Goal: Transaction & Acquisition: Purchase product/service

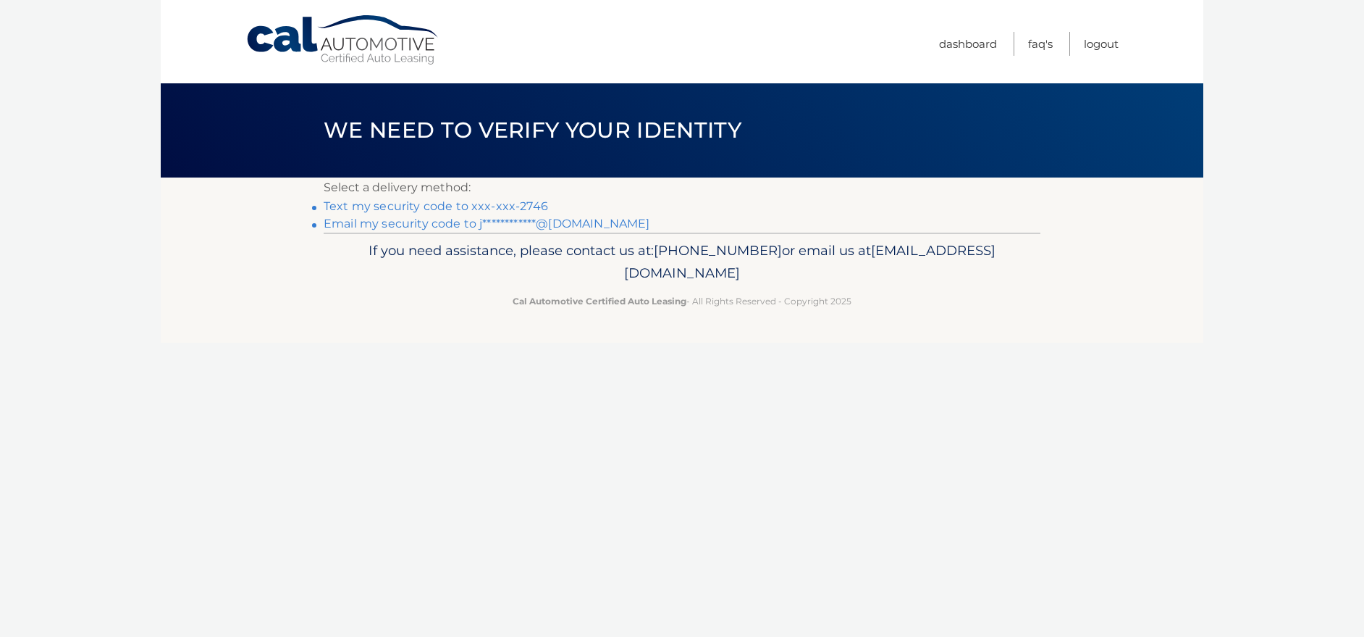
click at [374, 208] on link "Text my security code to xxx-xxx-2746" at bounding box center [436, 206] width 225 height 14
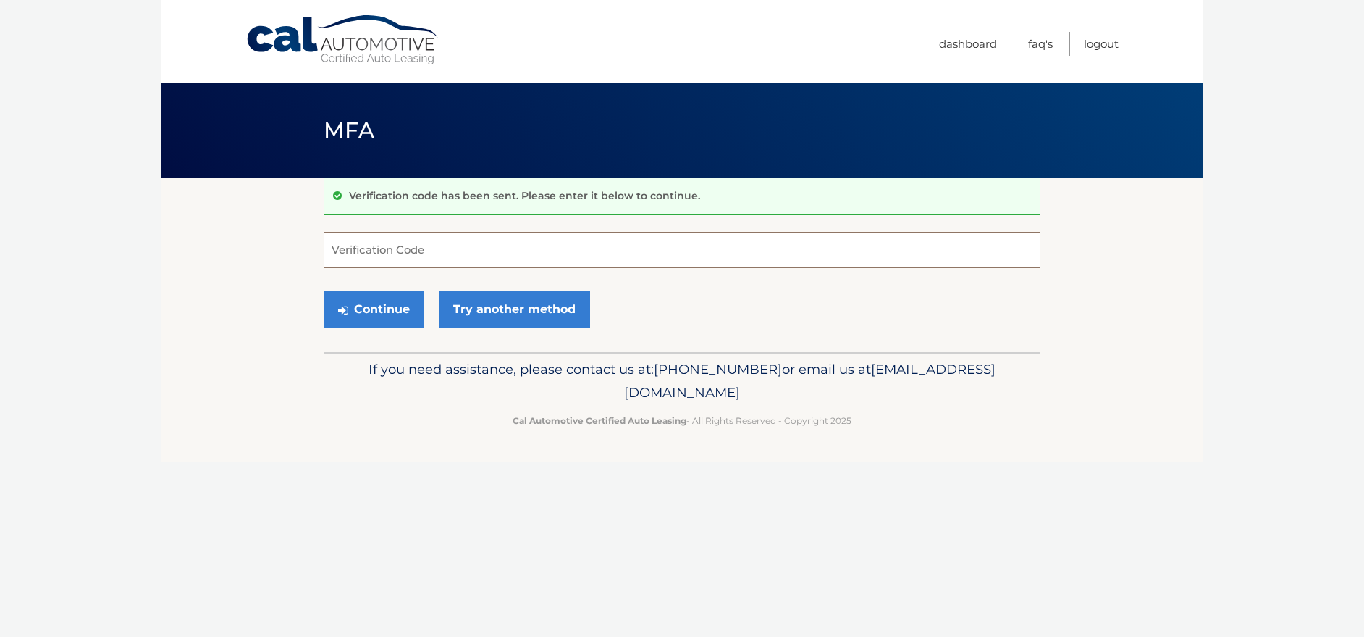
click at [348, 256] on input "Verification Code" at bounding box center [682, 250] width 717 height 36
type input "751713"
click at [324, 291] on button "Continue" at bounding box center [374, 309] width 101 height 36
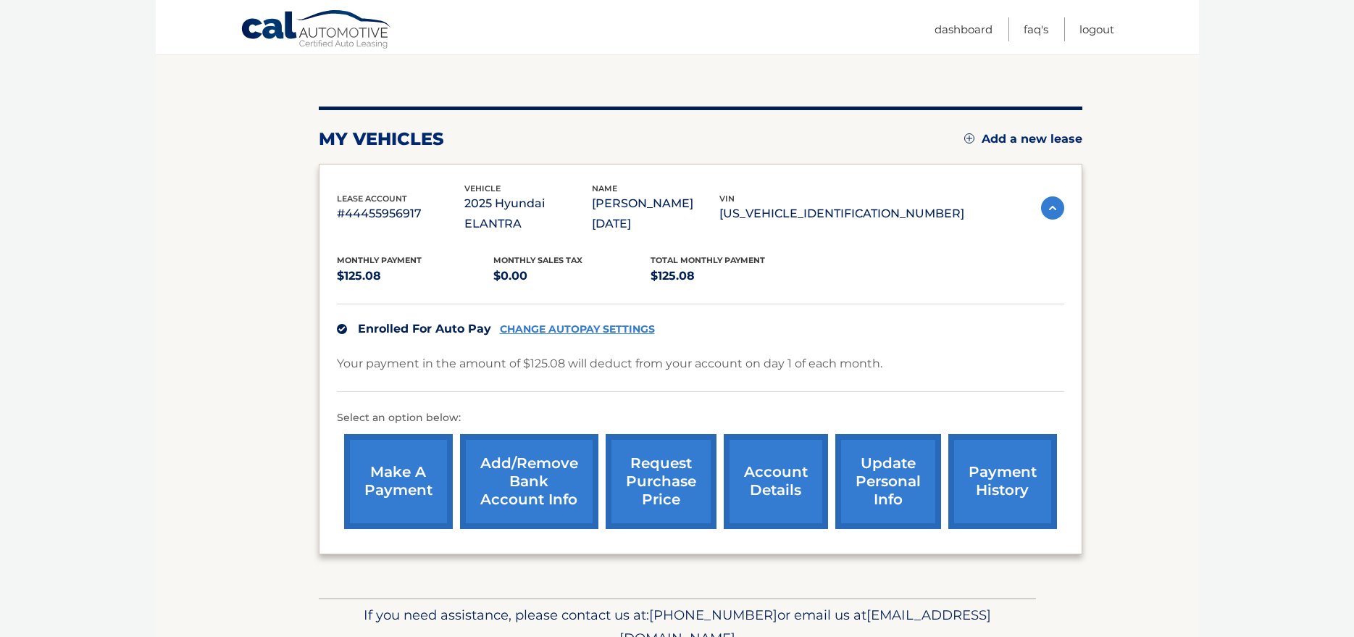
scroll to position [145, 0]
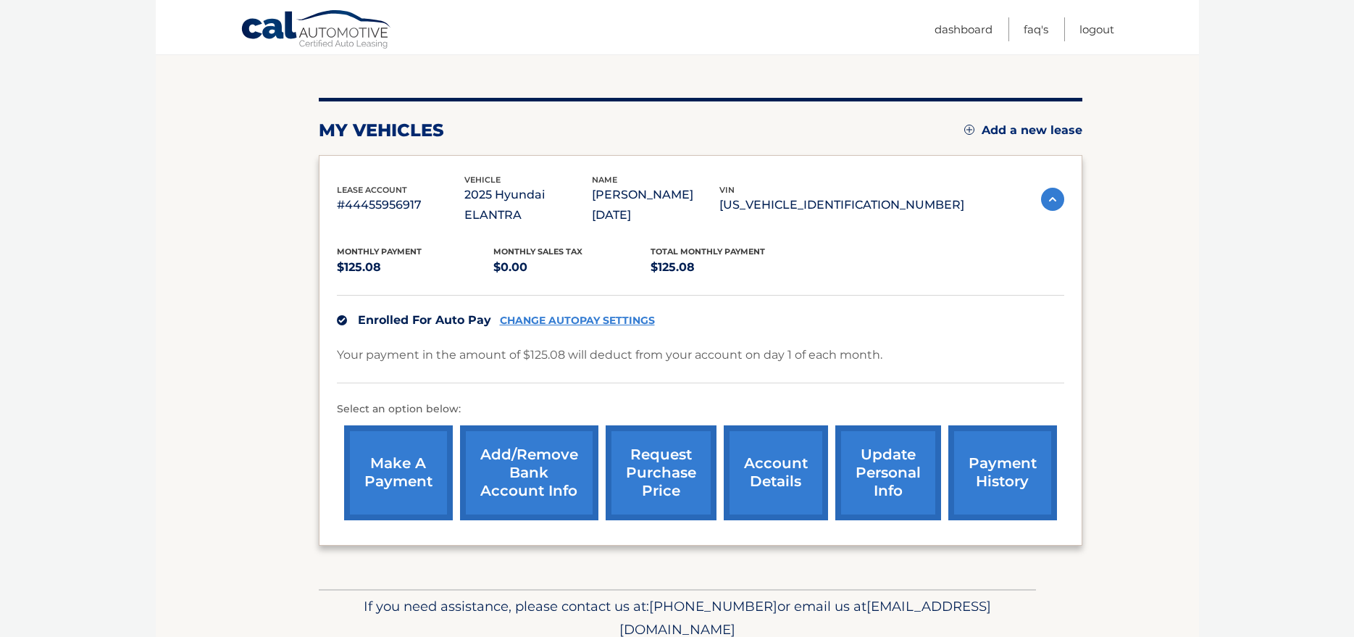
click at [765, 478] on link "account details" at bounding box center [776, 472] width 104 height 95
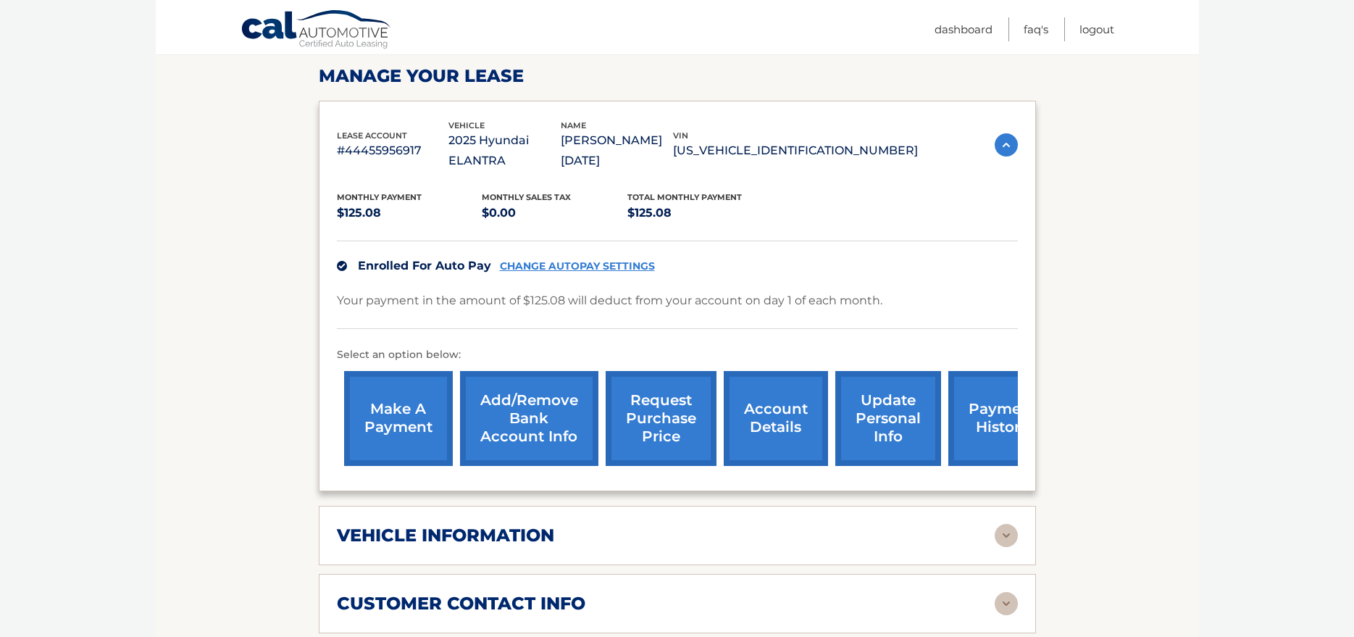
scroll to position [217, 0]
click at [775, 429] on link "account details" at bounding box center [776, 419] width 104 height 95
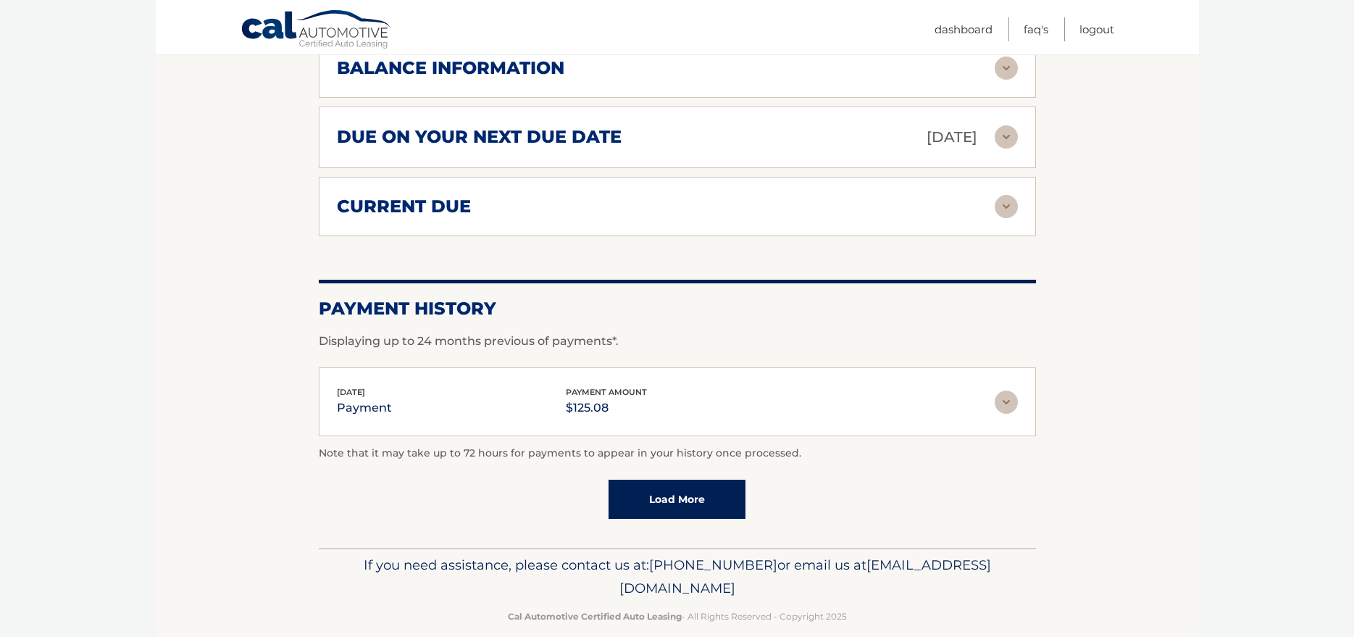
scroll to position [890, 0]
click at [714, 479] on link "Load More" at bounding box center [676, 498] width 137 height 39
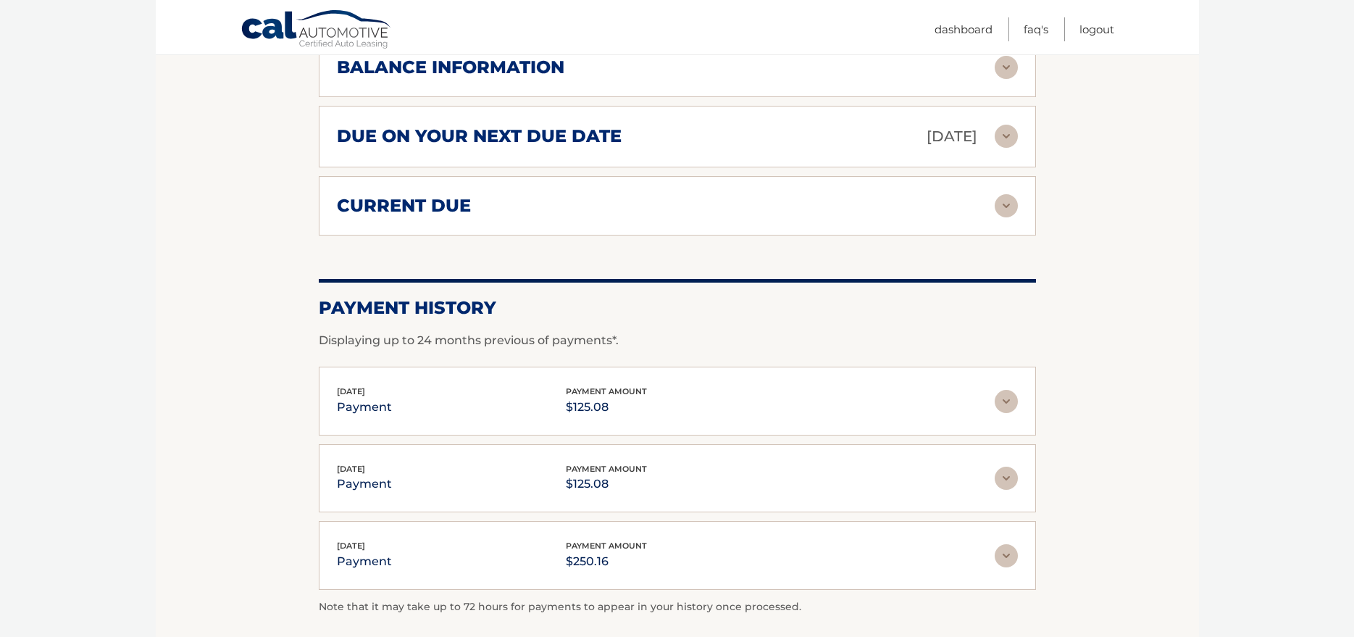
scroll to position [818, 0]
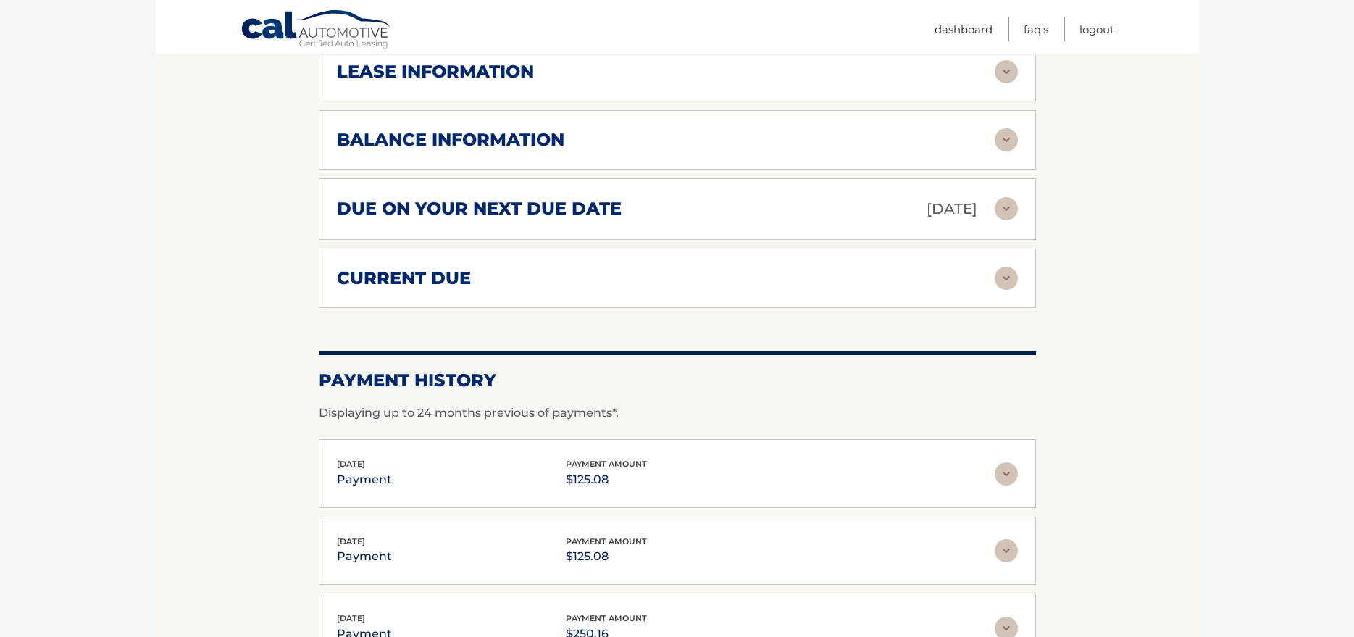
click at [684, 267] on div "current due" at bounding box center [666, 278] width 658 height 22
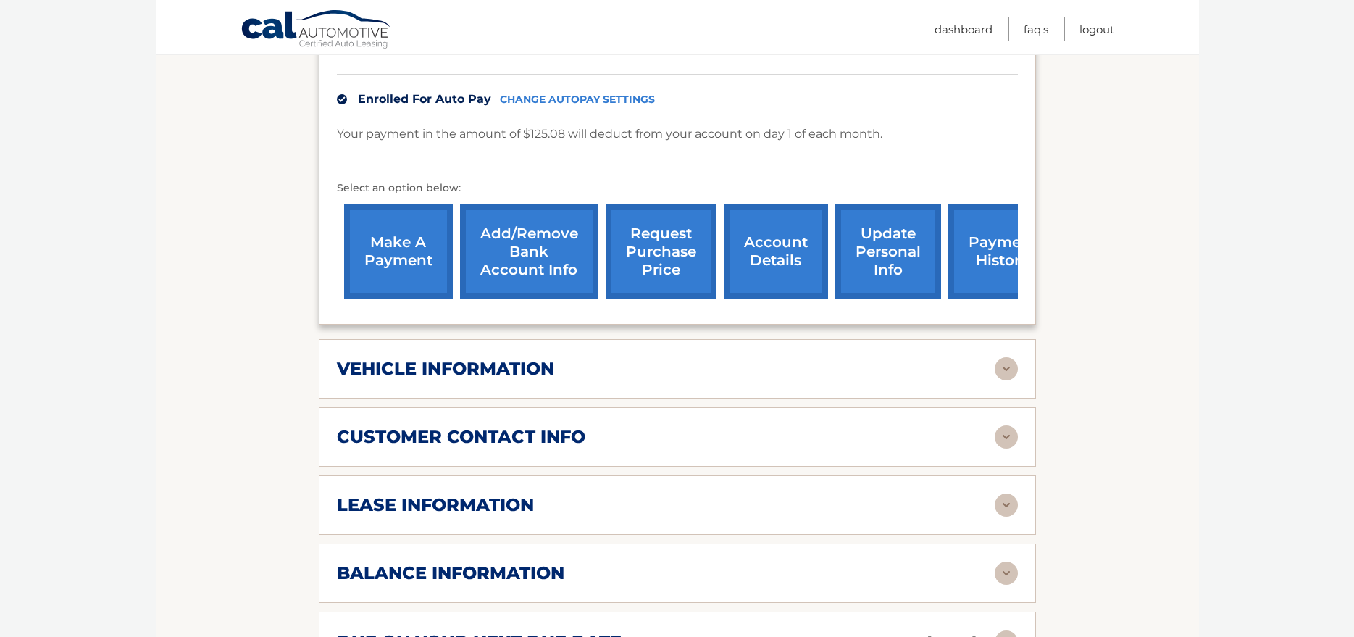
scroll to position [311, 0]
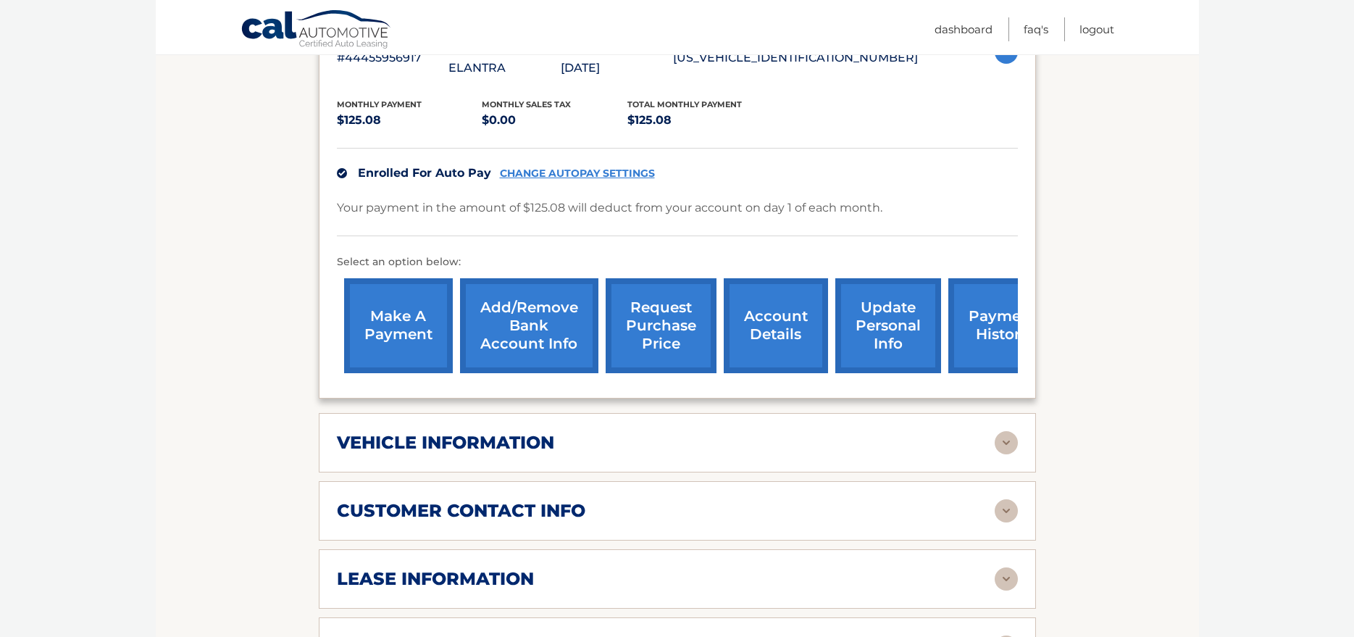
click at [377, 323] on link "make a payment" at bounding box center [398, 325] width 109 height 95
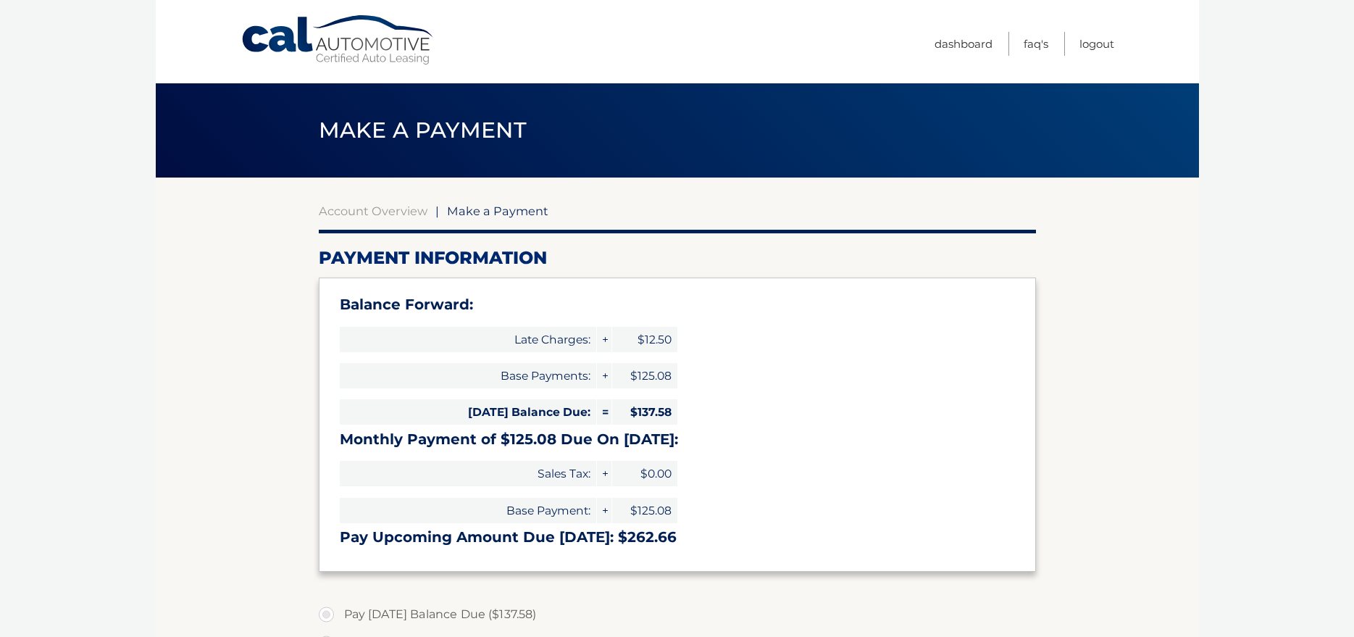
select select "MTE3ZTFjMjEtNTc5Yi00ZmJlLWE1MWMtN2RlYmMzMmMwZDVj"
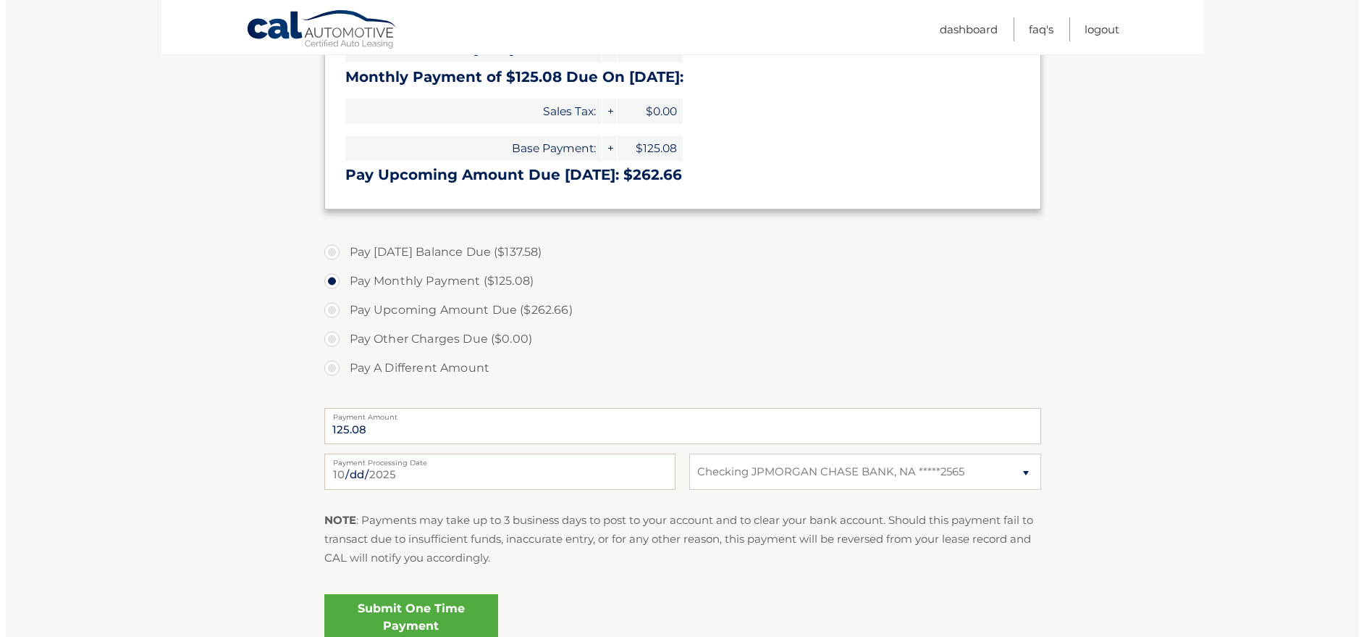
scroll to position [435, 0]
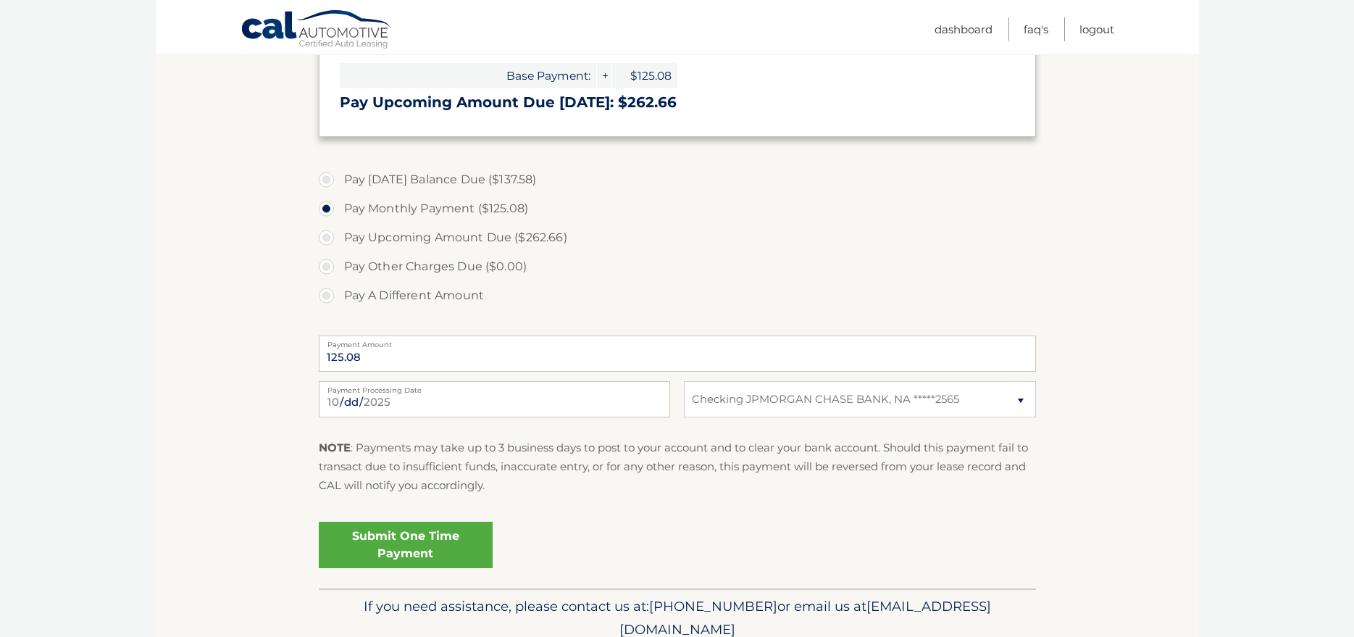
click at [425, 537] on link "Submit One Time Payment" at bounding box center [406, 544] width 174 height 46
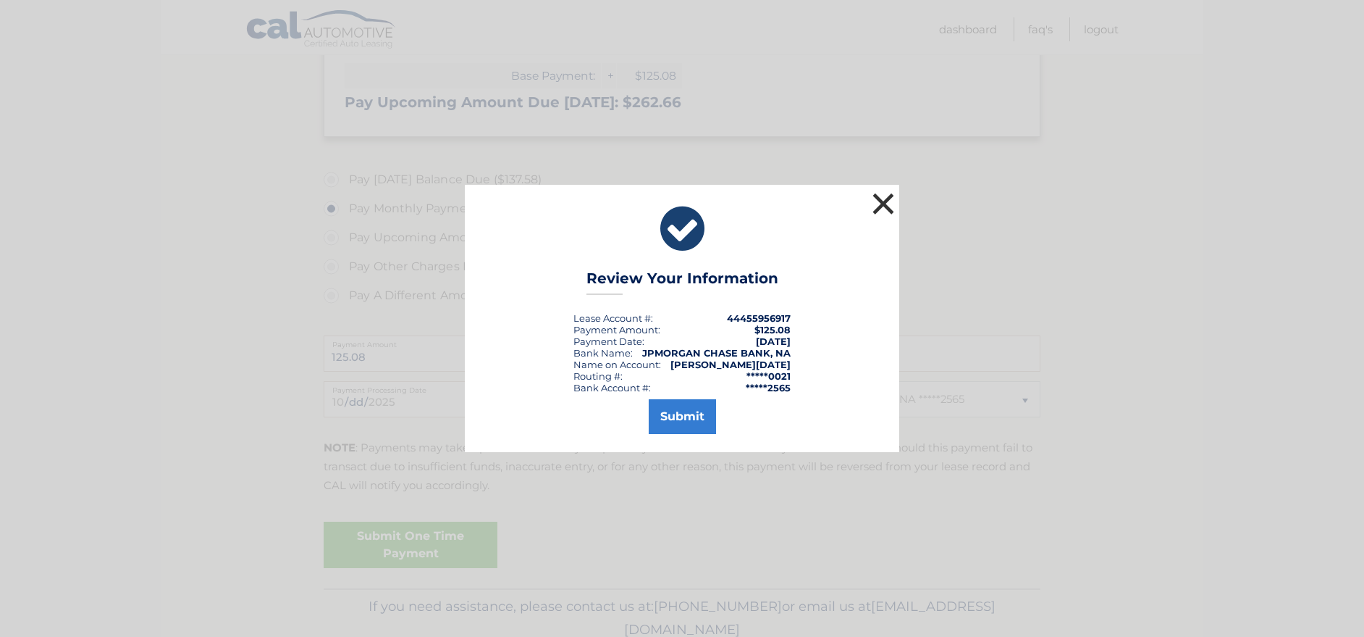
click at [884, 201] on button "×" at bounding box center [883, 203] width 29 height 29
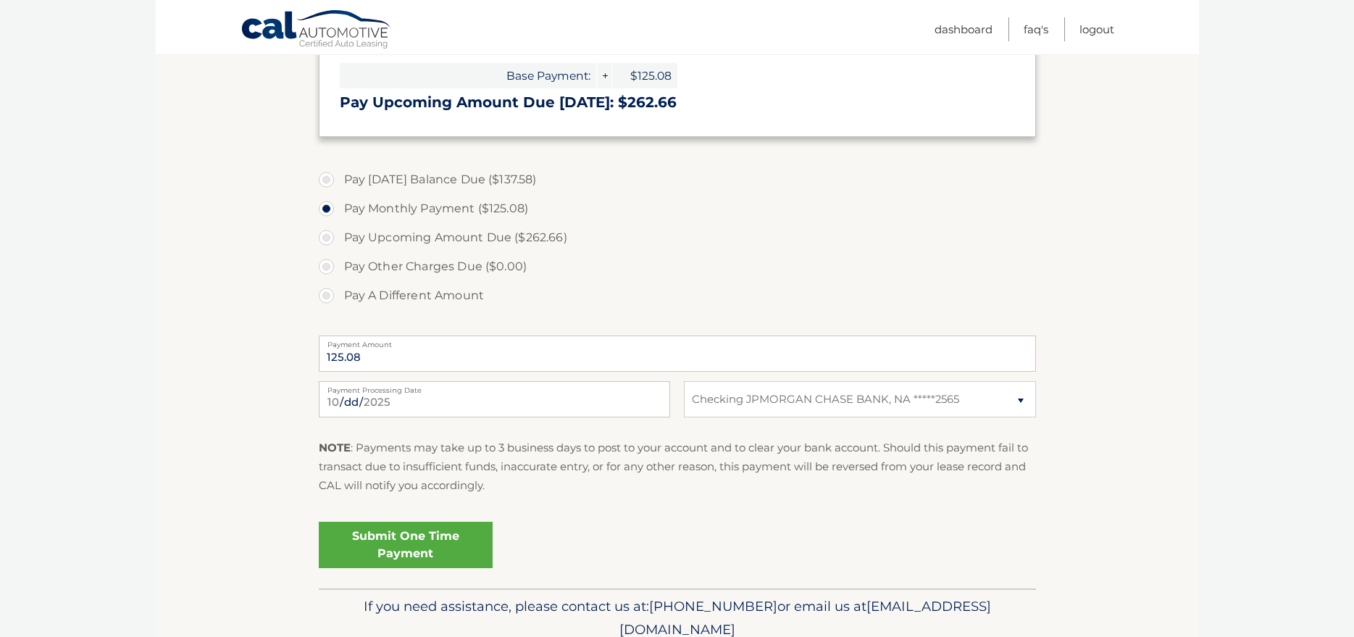
click at [391, 556] on link "Submit One Time Payment" at bounding box center [406, 544] width 174 height 46
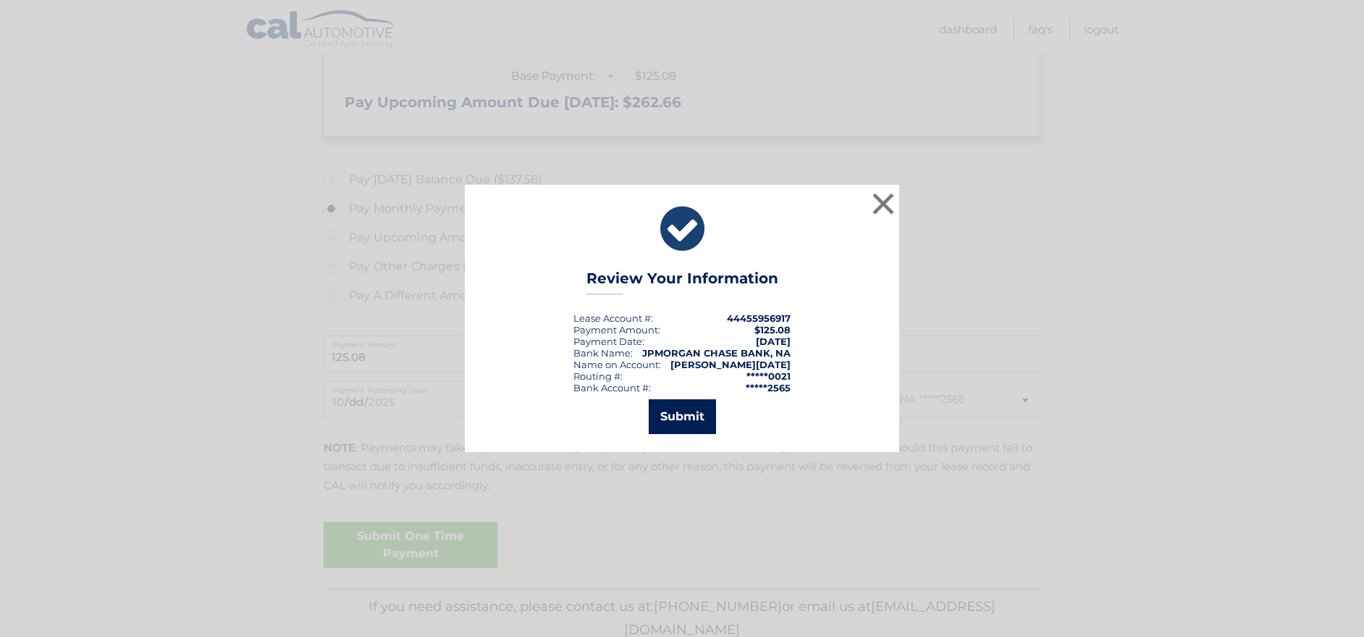
click at [683, 405] on button "Submit" at bounding box center [682, 416] width 67 height 35
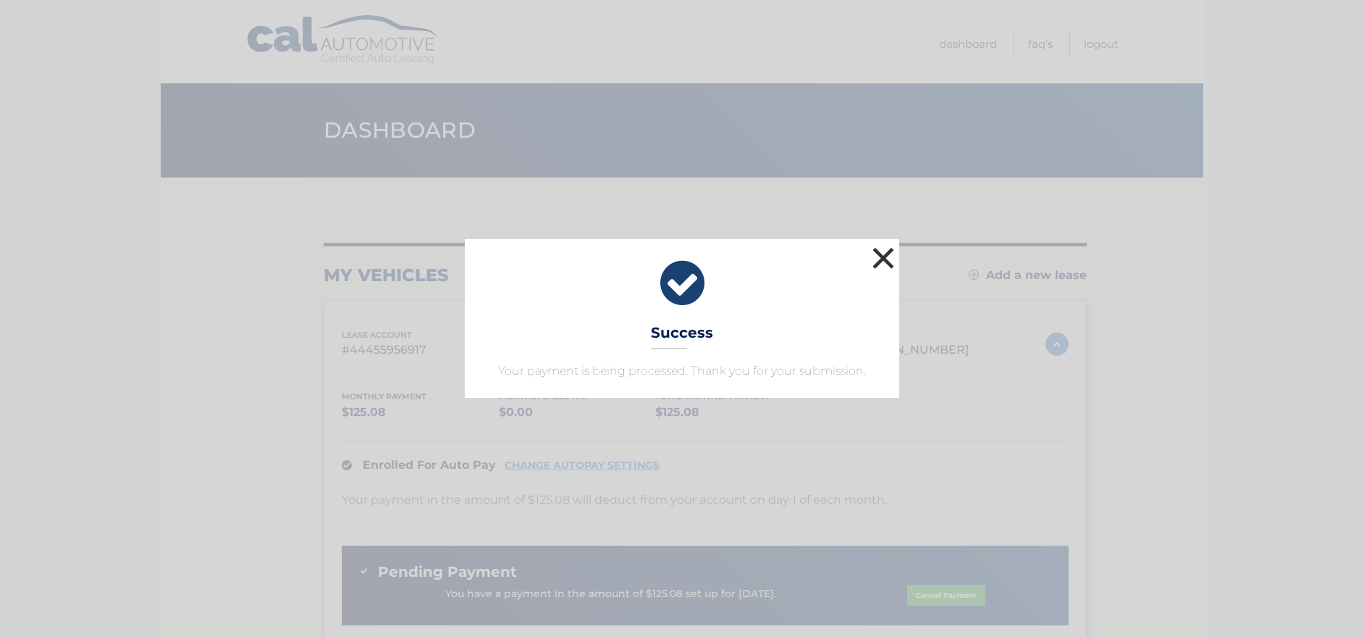
click at [884, 256] on button "×" at bounding box center [883, 257] width 29 height 29
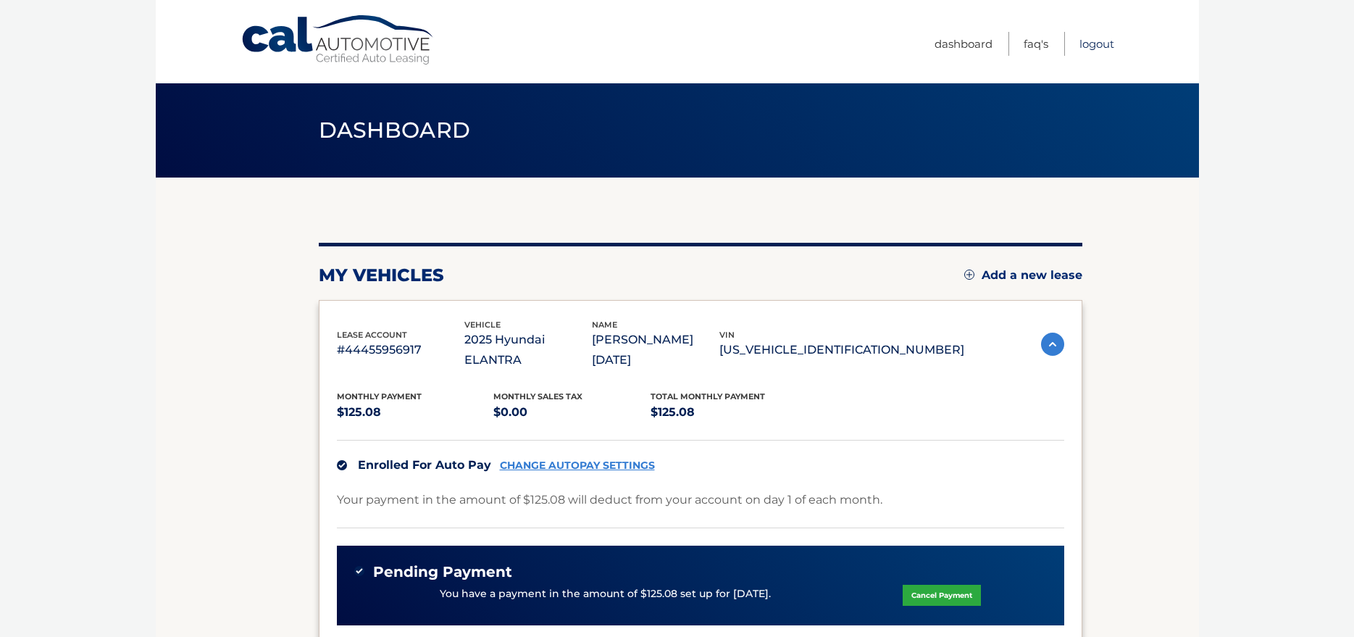
click at [1097, 46] on link "Logout" at bounding box center [1096, 44] width 35 height 24
